Goal: Task Accomplishment & Management: Complete application form

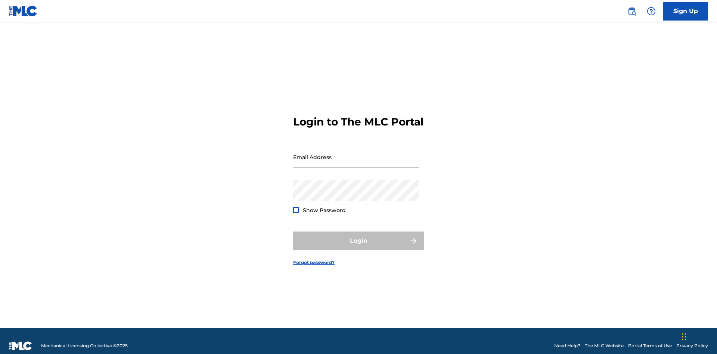
scroll to position [10, 0]
click at [686, 11] on link "Sign Up" at bounding box center [685, 11] width 45 height 19
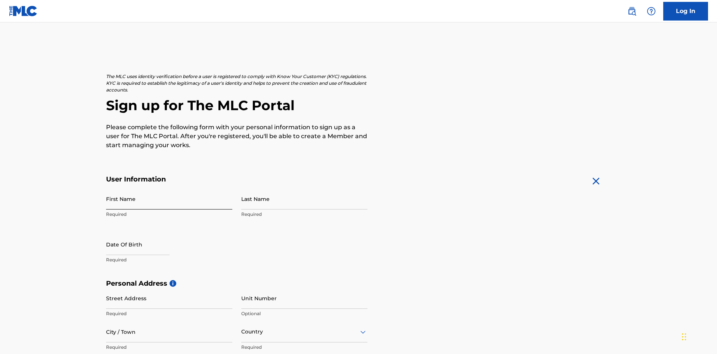
click at [169, 188] on input "First Name" at bounding box center [169, 198] width 126 height 21
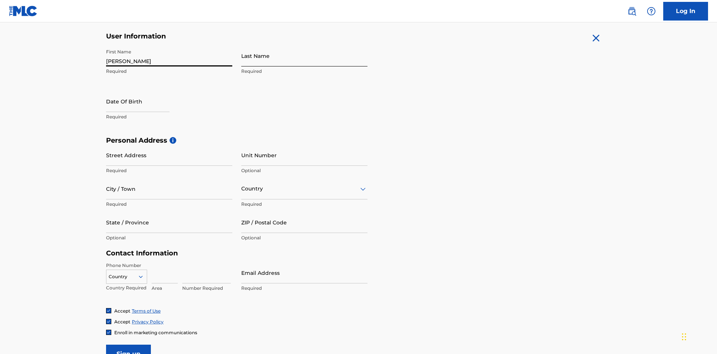
type input "[PERSON_NAME]"
click at [304, 56] on input "Last Name" at bounding box center [304, 55] width 126 height 21
type input "Ribble"
click at [144, 91] on input "text" at bounding box center [137, 101] width 63 height 21
select select "8"
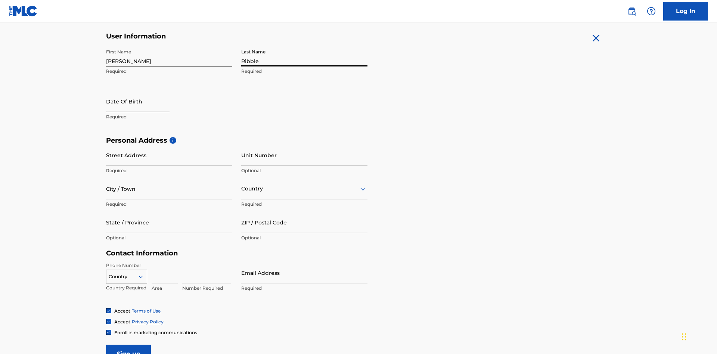
select select "2025"
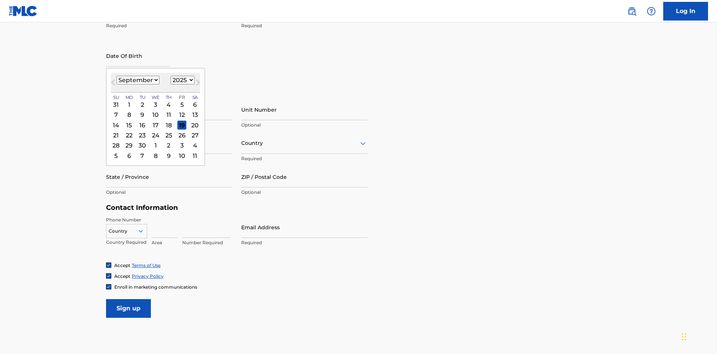
click at [137, 80] on select "January February March April May June July August September October November De…" at bounding box center [138, 80] width 43 height 9
select select "0"
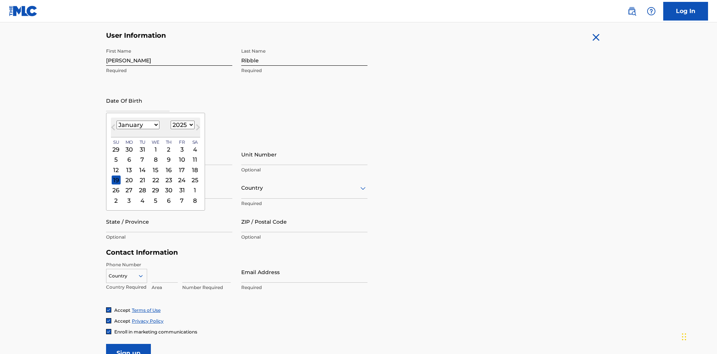
click at [181, 125] on select "1900 1901 1902 1903 1904 1905 1906 1907 1908 1909 1910 1911 1912 1913 1914 1915…" at bounding box center [183, 125] width 24 height 9
select select "1985"
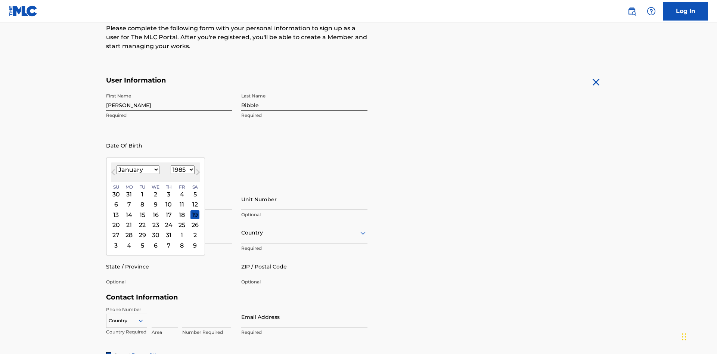
click at [181, 170] on select "1900 1901 1902 1903 1904 1905 1906 1907 1908 1909 1910 1911 1912 1913 1914 1915…" at bounding box center [183, 169] width 24 height 9
click at [142, 200] on div "8" at bounding box center [142, 204] width 9 height 9
type input "[DATE]"
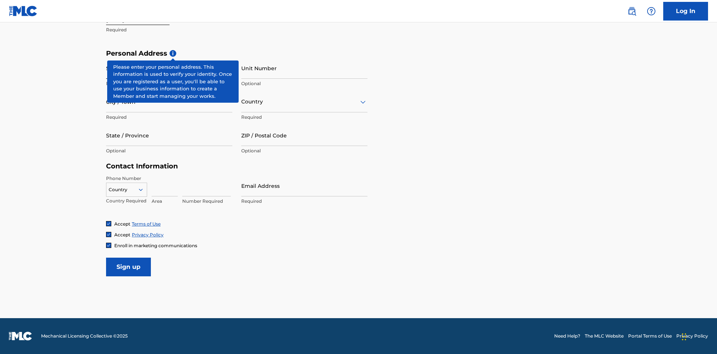
click at [169, 68] on input "Street Address" at bounding box center [169, 68] width 126 height 21
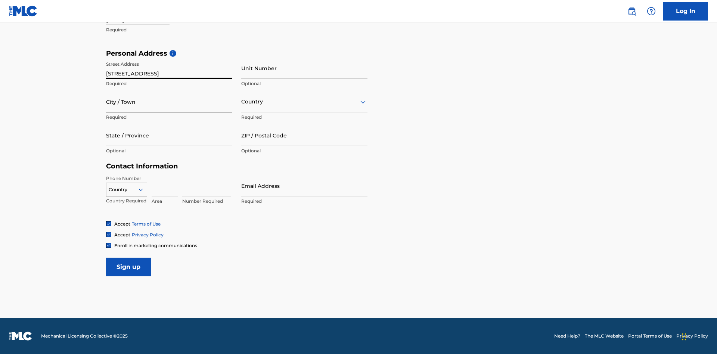
type input "[STREET_ADDRESS]"
click at [169, 102] on input "City / Town" at bounding box center [169, 101] width 126 height 21
type input "[GEOGRAPHIC_DATA]"
click at [242, 102] on input "text" at bounding box center [241, 102] width 1 height 8
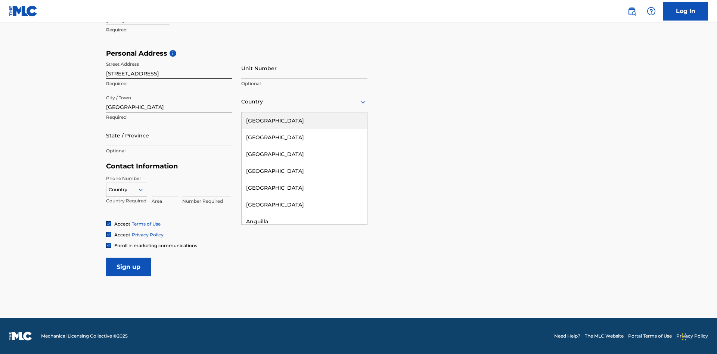
click at [304, 121] on div "[GEOGRAPHIC_DATA]" at bounding box center [304, 120] width 125 height 17
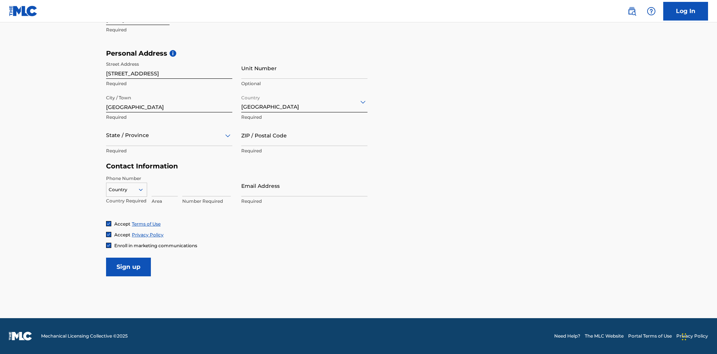
click at [169, 135] on div at bounding box center [169, 135] width 126 height 9
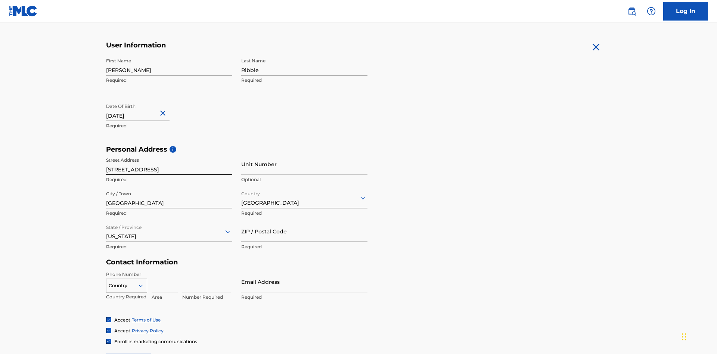
click at [304, 221] on input "ZIP / Postal Code" at bounding box center [304, 231] width 126 height 21
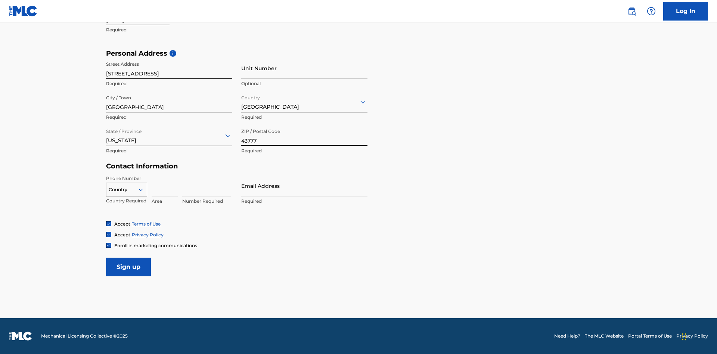
type input "43777"
click at [144, 189] on icon at bounding box center [140, 189] width 7 height 7
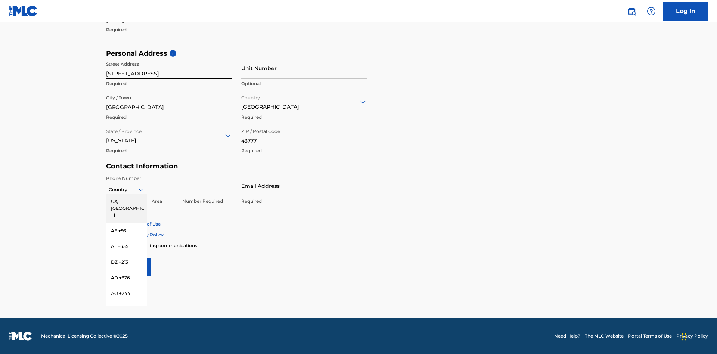
click at [127, 201] on div "US, [GEOGRAPHIC_DATA] +1" at bounding box center [126, 208] width 40 height 29
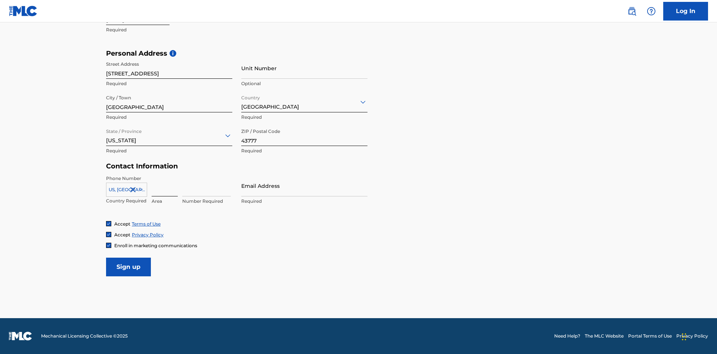
click at [165, 186] on input at bounding box center [165, 185] width 26 height 21
type input "740"
click at [207, 186] on input at bounding box center [206, 185] width 49 height 21
type input "8086351"
click at [304, 186] on input "Email Address" at bounding box center [304, 185] width 126 height 21
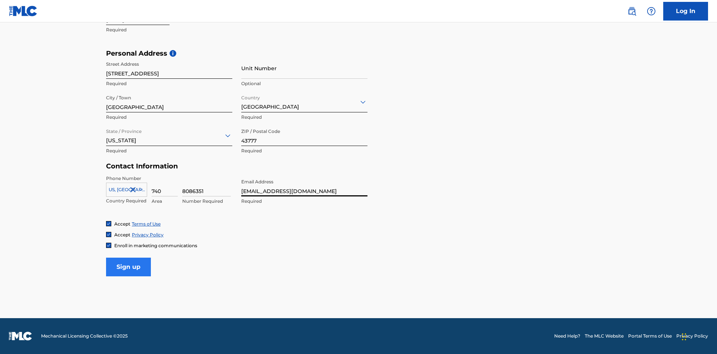
type input "[EMAIL_ADDRESS][DOMAIN_NAME]"
click at [128, 267] on input "Sign up" at bounding box center [128, 267] width 45 height 19
